Goal: Task Accomplishment & Management: Use online tool/utility

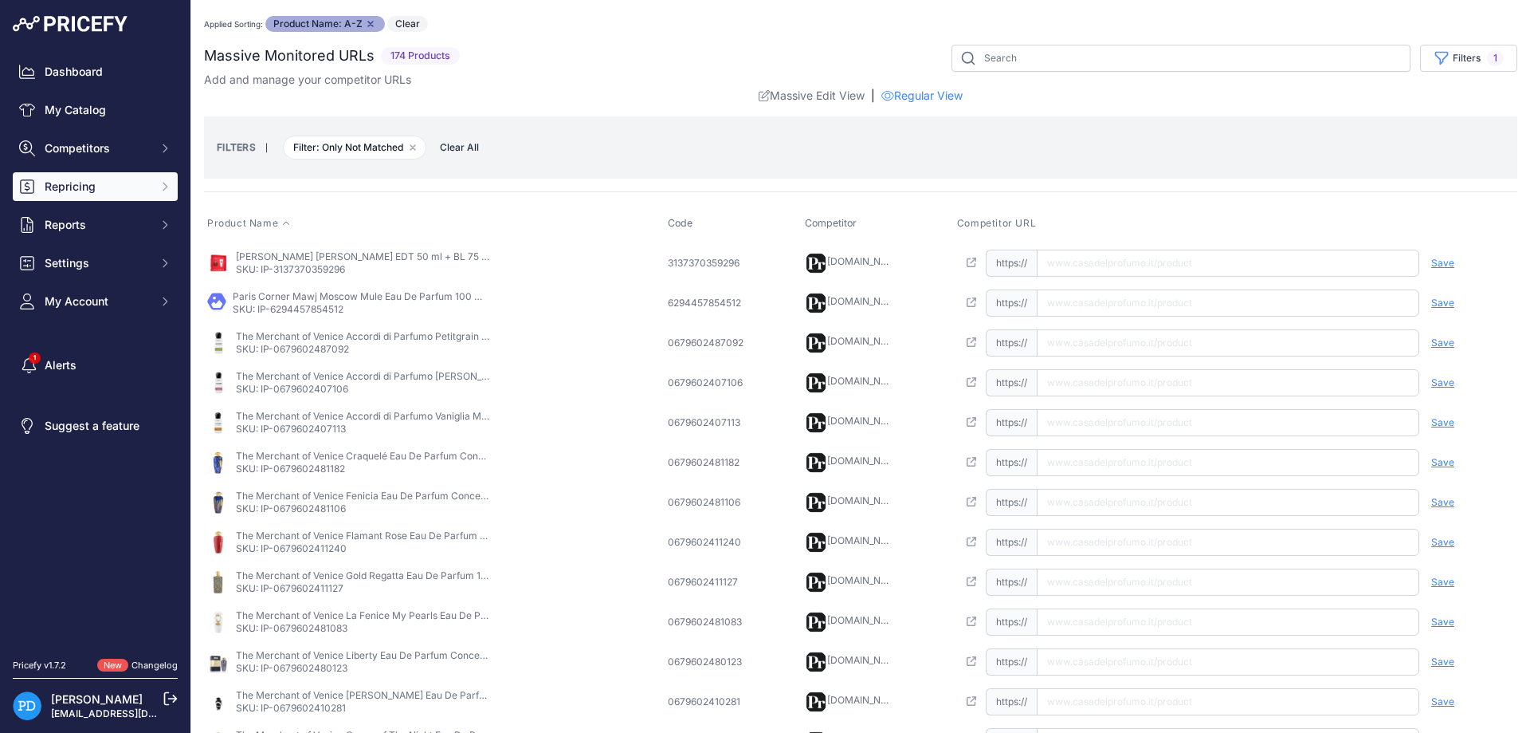
click at [116, 194] on span "Repricing" at bounding box center [97, 187] width 104 height 16
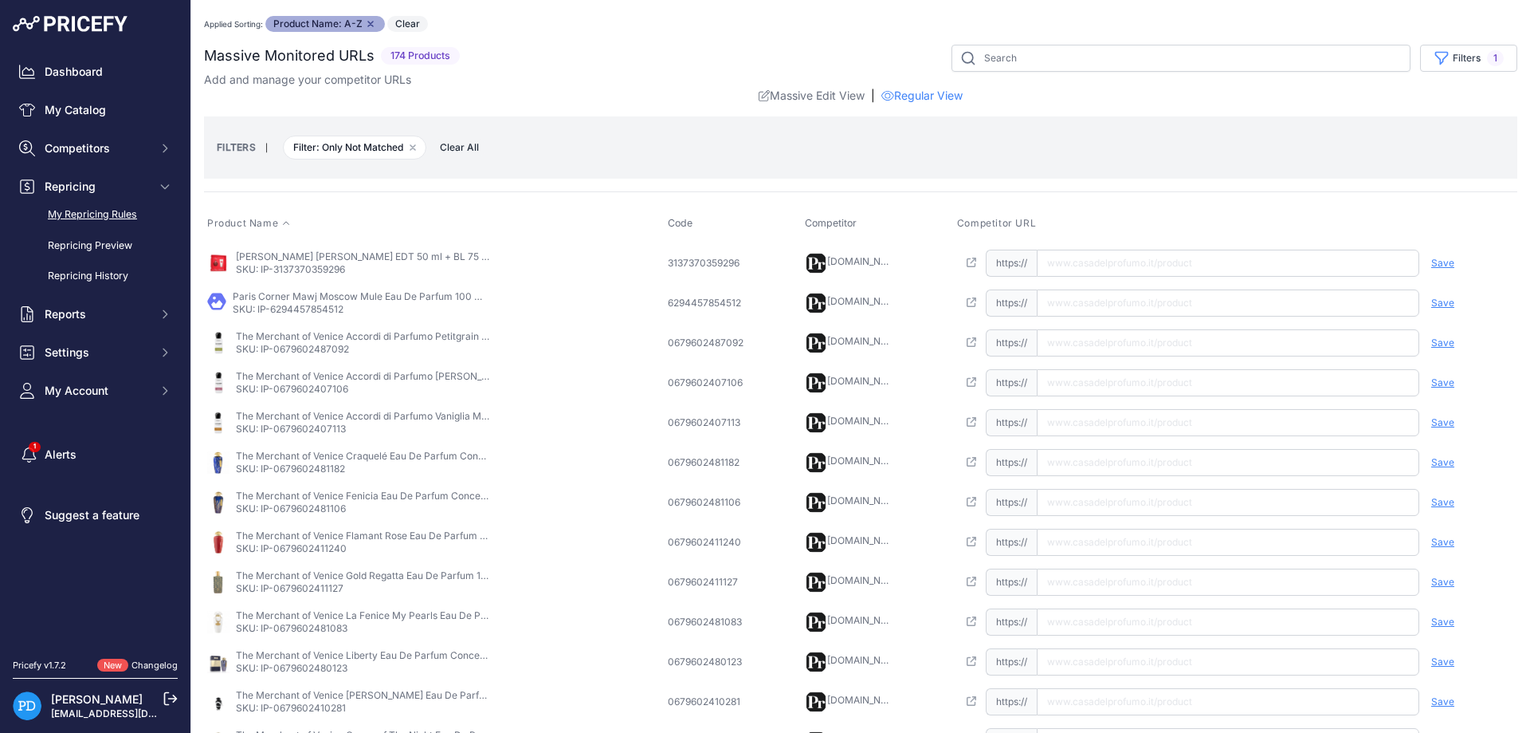
click at [114, 214] on link "My Repricing Rules" at bounding box center [95, 215] width 165 height 28
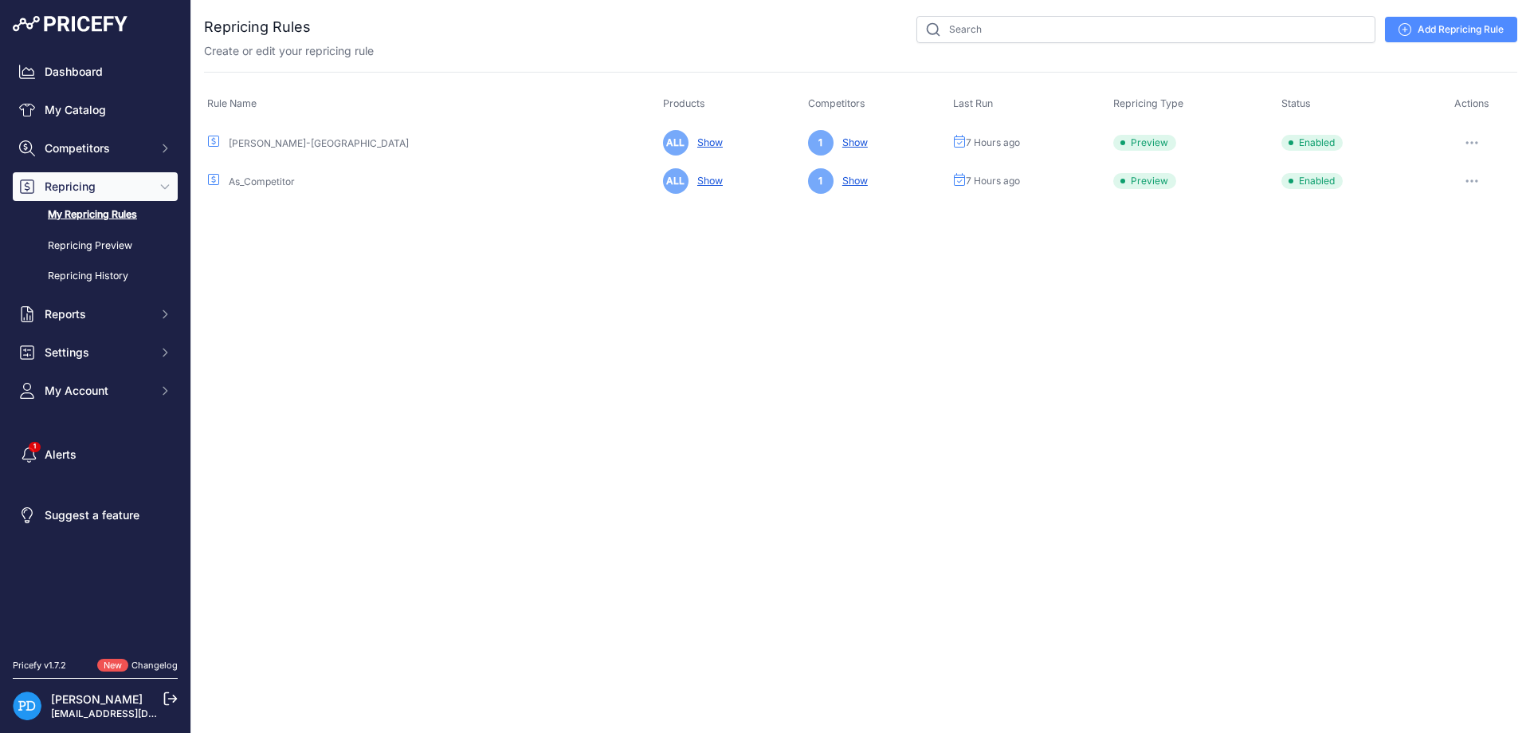
click at [1472, 143] on icon "button" at bounding box center [1472, 143] width 2 height 2
click at [1448, 199] on button "Run Preview" at bounding box center [1463, 202] width 102 height 26
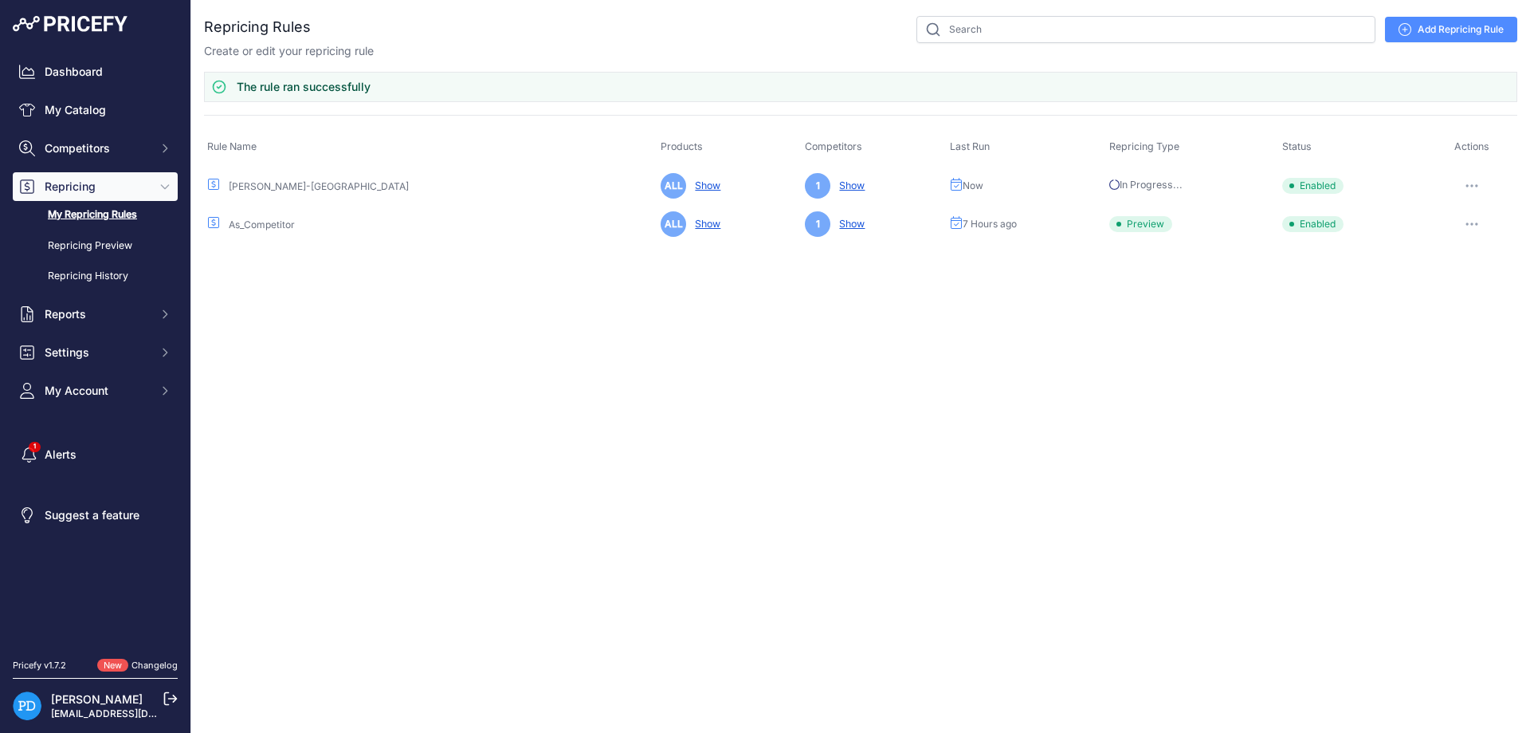
click at [1469, 187] on button "button" at bounding box center [1472, 186] width 32 height 22
click at [1470, 265] on button "Reprice Now" at bounding box center [1463, 270] width 102 height 26
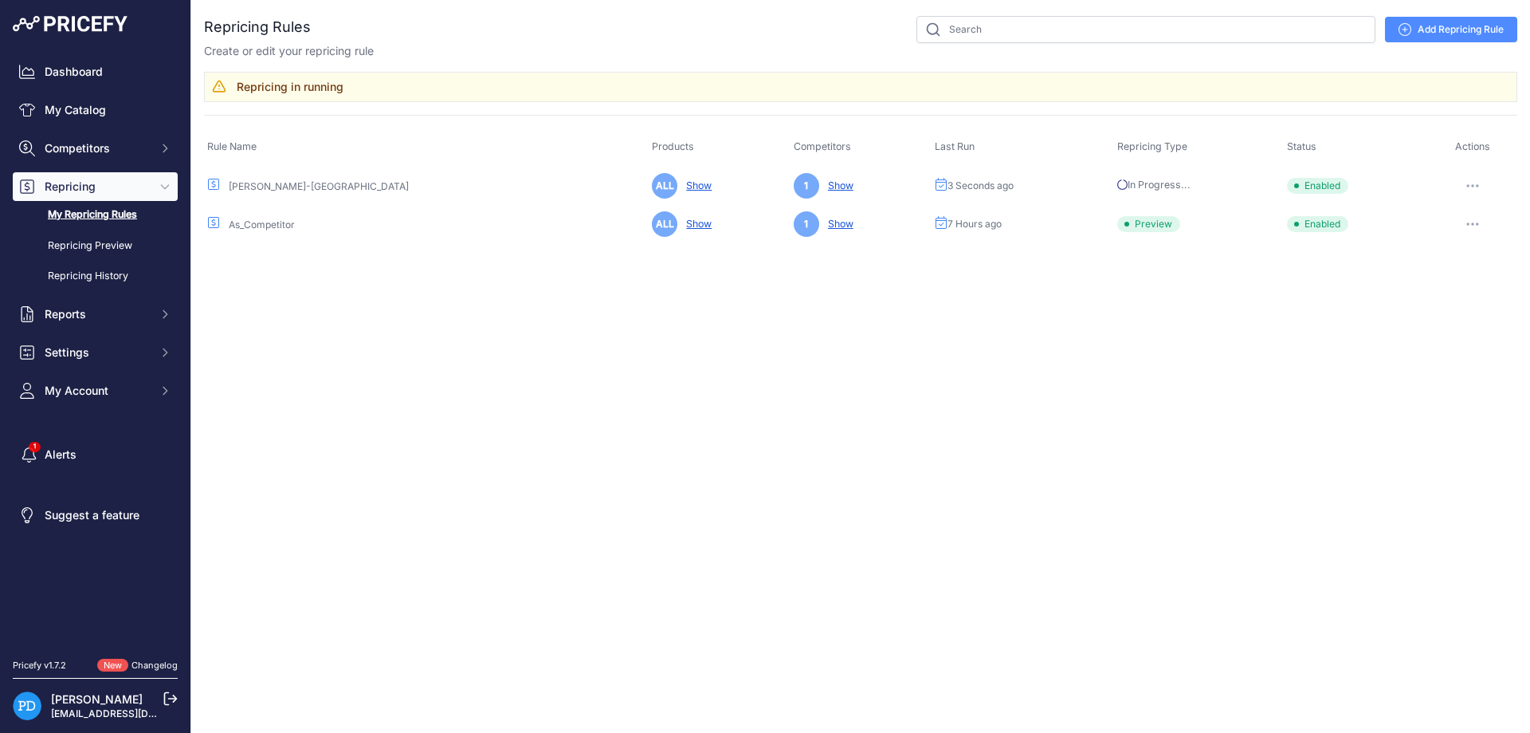
click at [1474, 226] on button "button" at bounding box center [1473, 224] width 32 height 22
click at [1467, 305] on button "Reprice Now" at bounding box center [1463, 309] width 102 height 26
